Goal: Find contact information: Find contact information

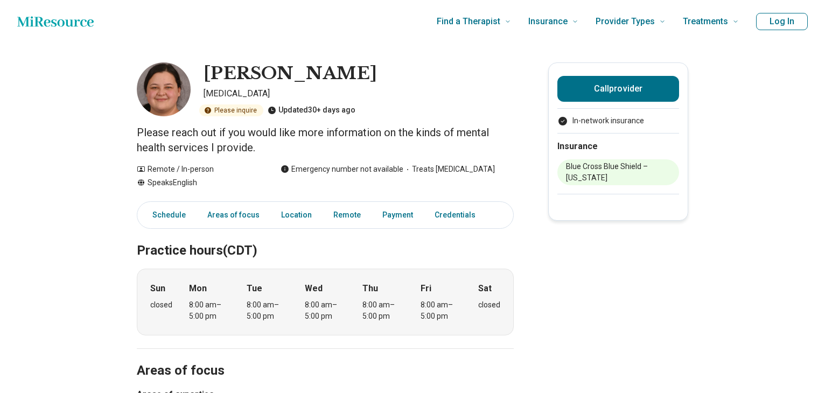
scroll to position [375, 0]
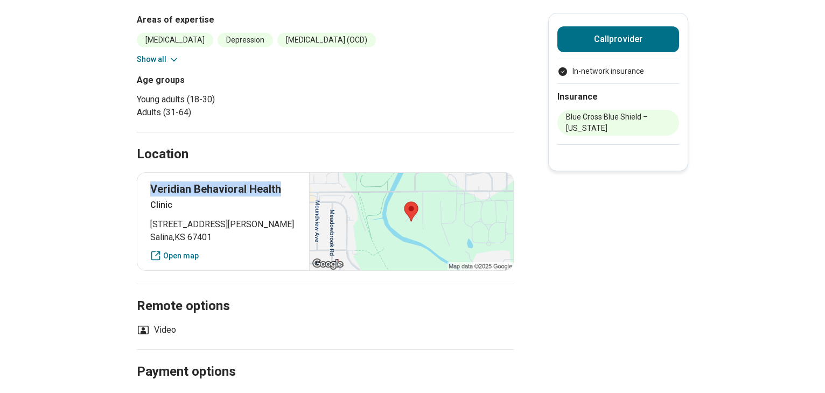
drag, startPoint x: 289, startPoint y: 185, endPoint x: 152, endPoint y: 192, distance: 136.9
click at [152, 192] on div "Veridian Behavioral Health Clinic [STREET_ADDRESS][PERSON_NAME] Open map" at bounding box center [325, 221] width 377 height 98
copy p "Veridian Behavioral Health"
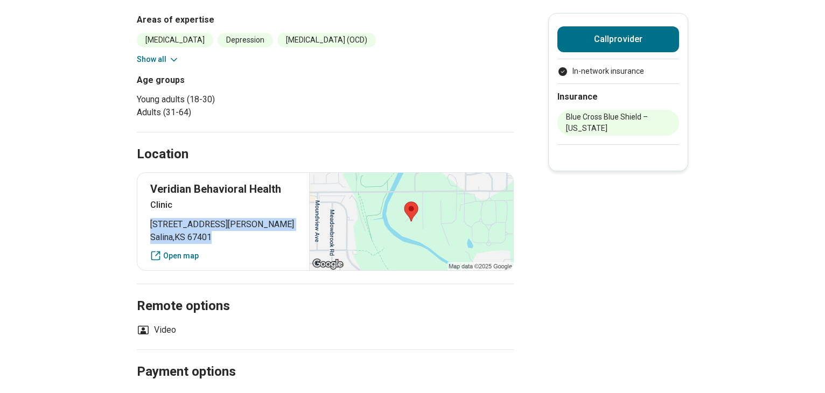
drag, startPoint x: 222, startPoint y: 241, endPoint x: 155, endPoint y: 228, distance: 67.9
click at [155, 228] on p "[STREET_ADDRESS][PERSON_NAME]" at bounding box center [223, 231] width 146 height 26
copy p "[STREET_ADDRESS][PERSON_NAME]"
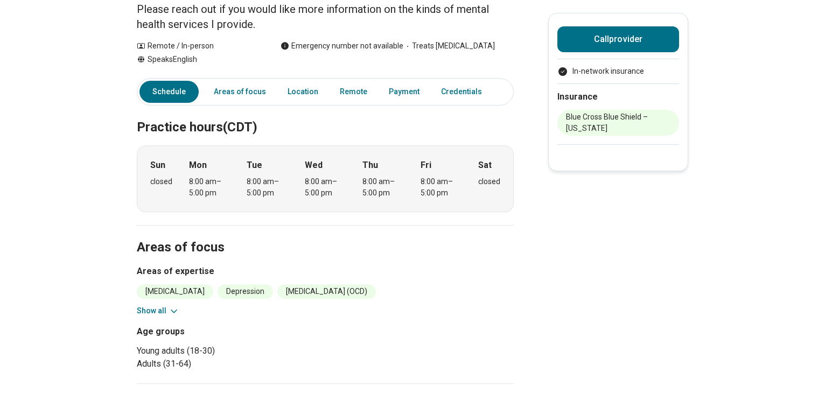
scroll to position [0, 0]
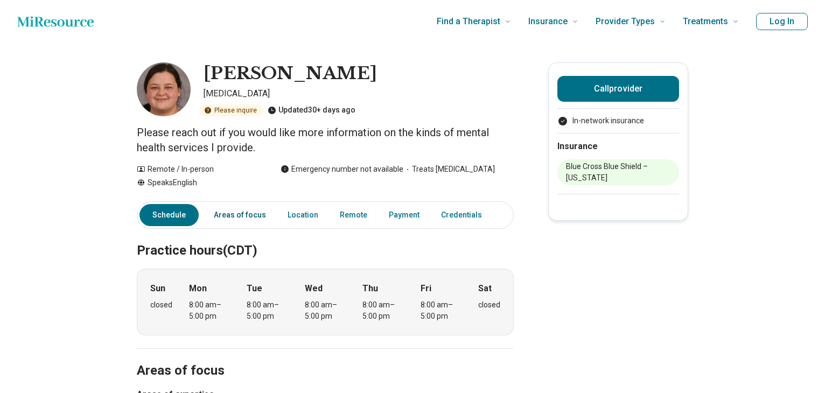
click at [239, 215] on link "Areas of focus" at bounding box center [239, 215] width 65 height 22
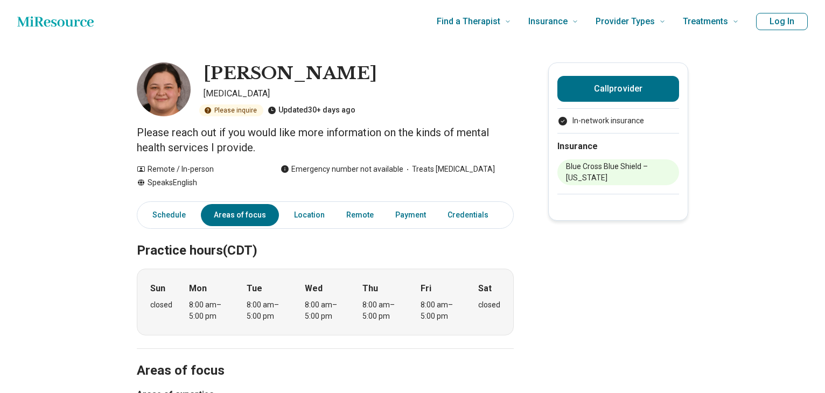
scroll to position [375, 0]
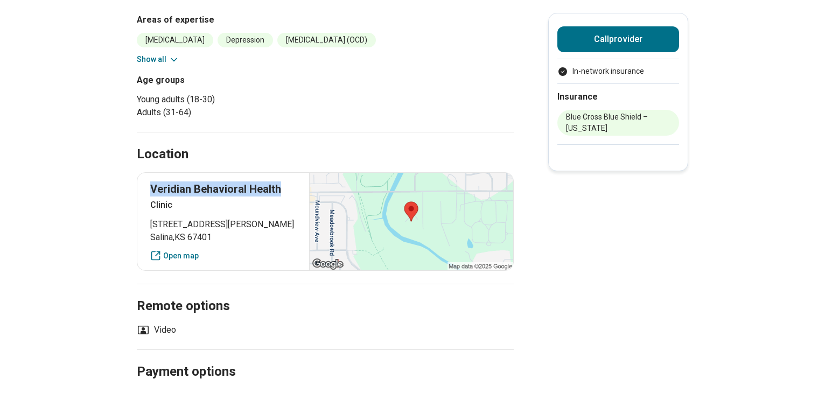
drag, startPoint x: 280, startPoint y: 189, endPoint x: 154, endPoint y: 195, distance: 126.1
click at [154, 195] on div "Veridian Behavioral Health Clinic [STREET_ADDRESS][PERSON_NAME] Open map" at bounding box center [325, 221] width 377 height 98
copy p "Veridian Behavioral Health"
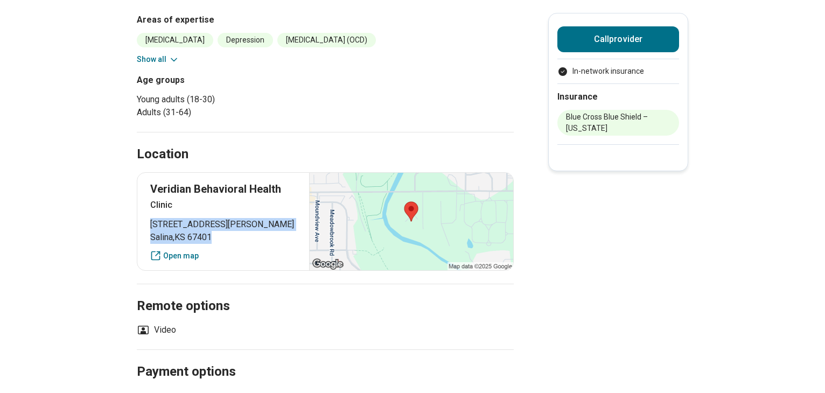
drag, startPoint x: 155, startPoint y: 224, endPoint x: 226, endPoint y: 237, distance: 72.2
click at [226, 237] on p "[STREET_ADDRESS][PERSON_NAME]" at bounding box center [223, 231] width 146 height 26
